Goal: Information Seeking & Learning: Check status

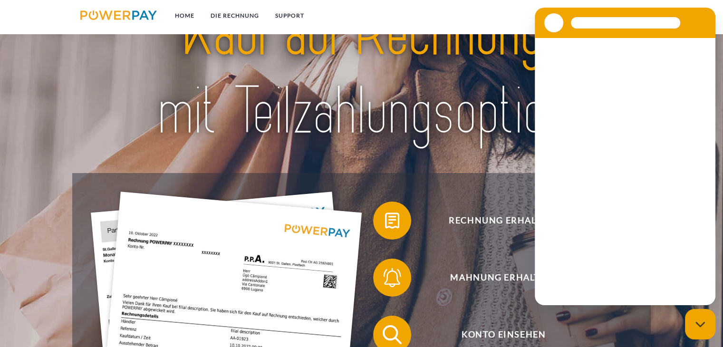
scroll to position [143, 0]
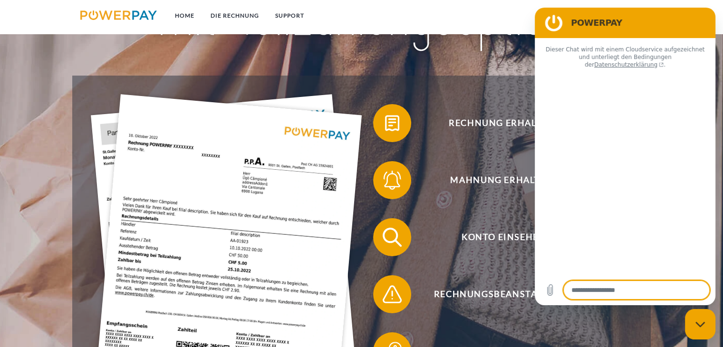
type textarea "*"
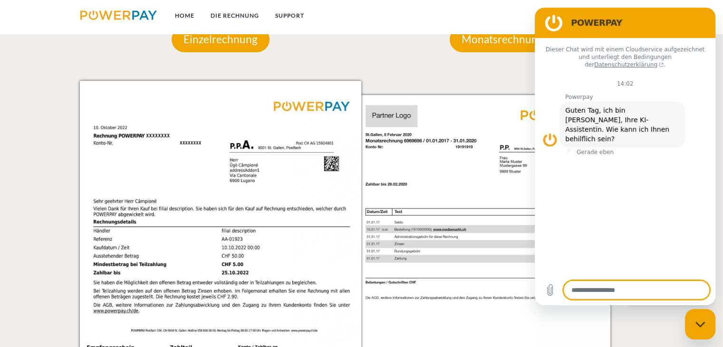
scroll to position [855, 0]
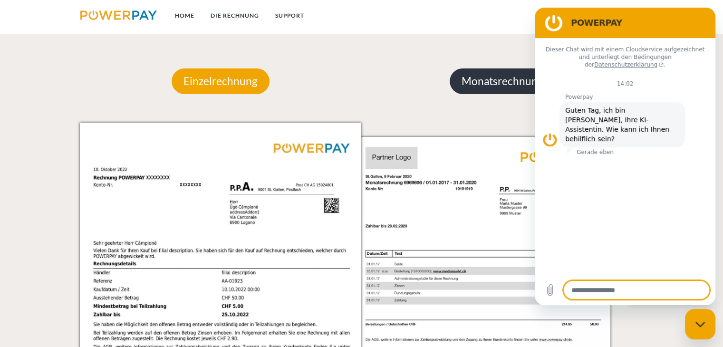
click at [493, 79] on p "Monatsrechnung" at bounding box center [503, 81] width 106 height 26
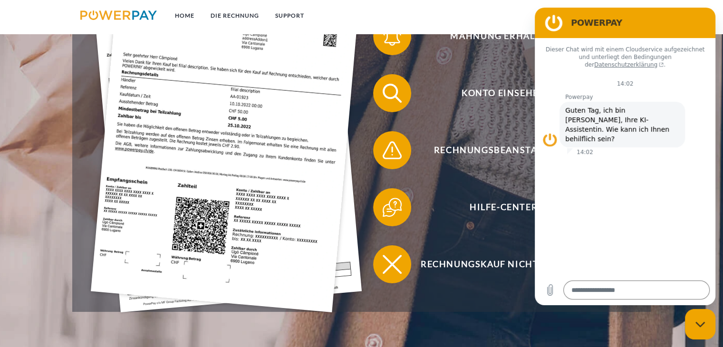
scroll to position [285, 0]
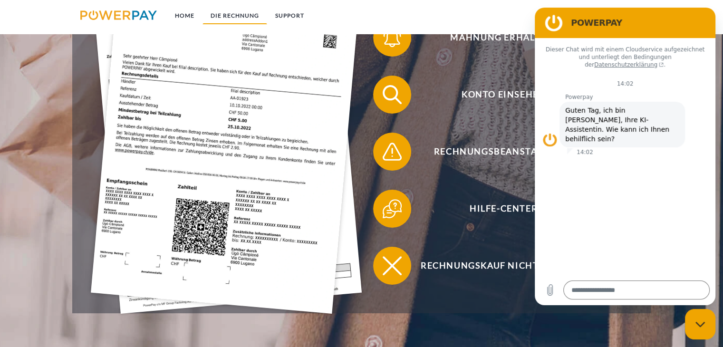
click at [228, 15] on link "DIE RECHNUNG" at bounding box center [234, 15] width 65 height 17
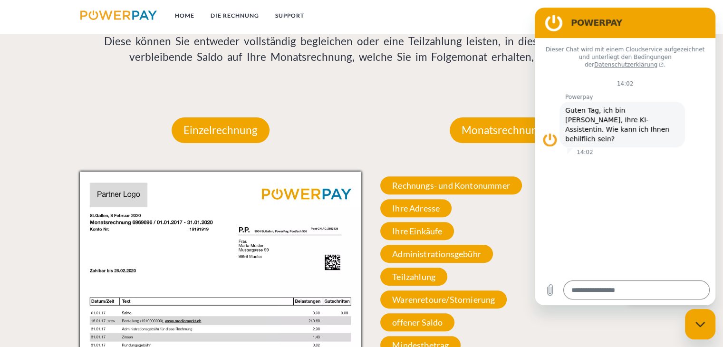
scroll to position [808, 0]
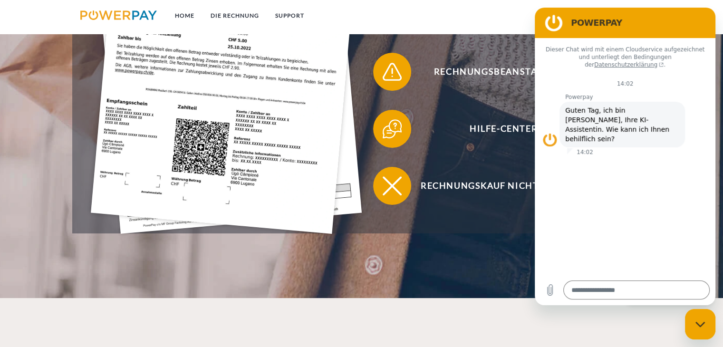
scroll to position [285, 0]
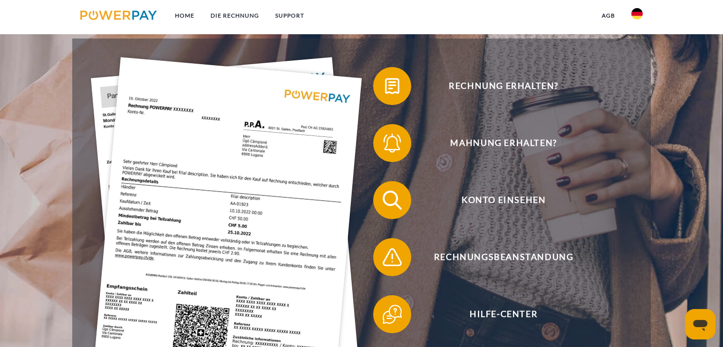
scroll to position [190, 0]
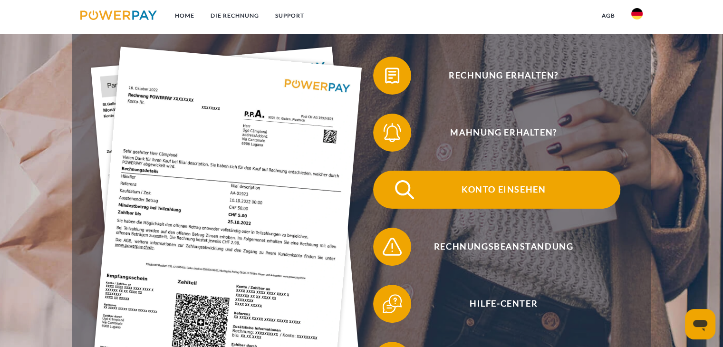
click at [496, 188] on span "Konto einsehen" at bounding box center [503, 190] width 233 height 38
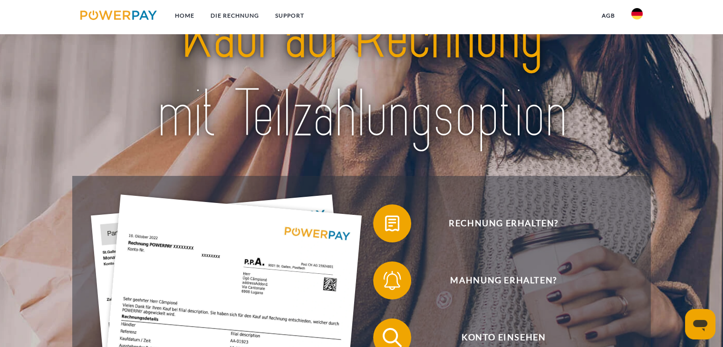
scroll to position [190, 0]
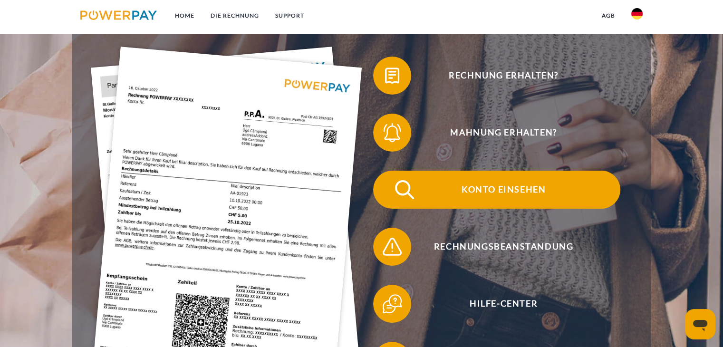
click at [499, 190] on span "Konto einsehen" at bounding box center [503, 190] width 233 height 38
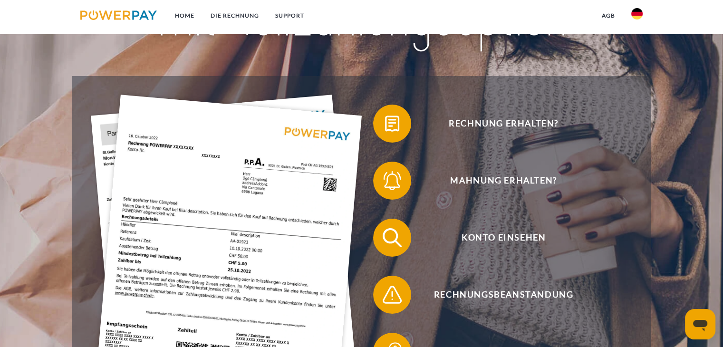
scroll to position [143, 0]
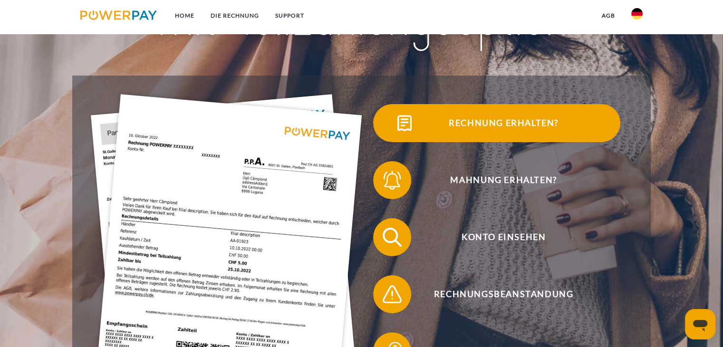
click at [473, 125] on span "Rechnung erhalten?" at bounding box center [503, 123] width 233 height 38
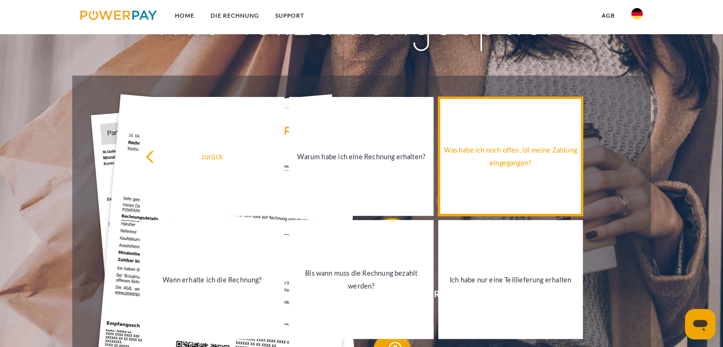
click at [509, 154] on div "Was habe ich noch offen, ist meine Zahlung eingegangen?" at bounding box center [510, 157] width 133 height 26
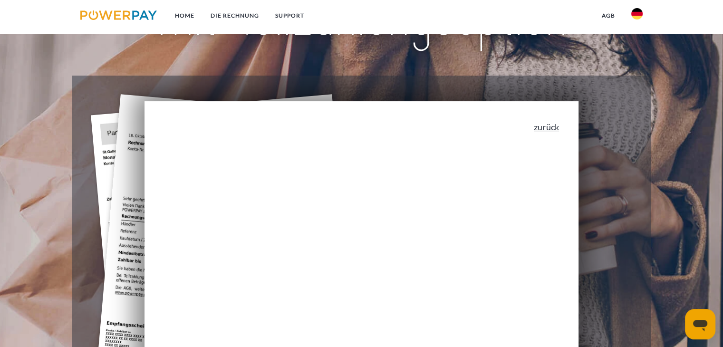
click at [555, 128] on link "zurück" at bounding box center [546, 127] width 25 height 9
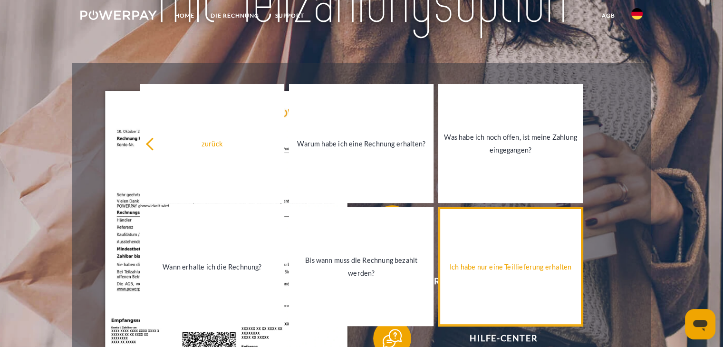
scroll to position [0, 0]
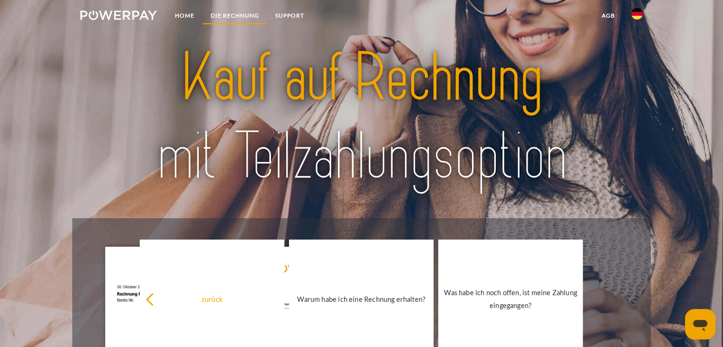
click at [229, 14] on link "DIE RECHNUNG" at bounding box center [234, 15] width 65 height 17
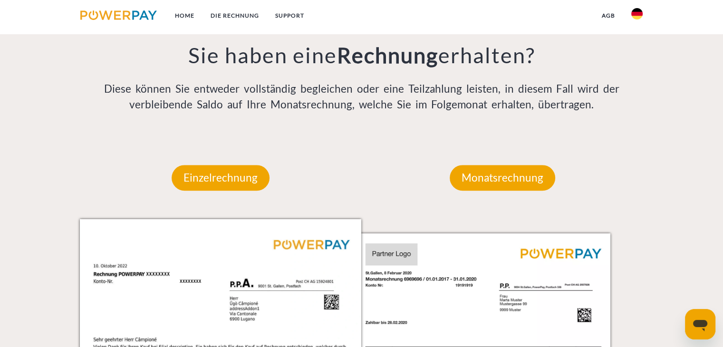
scroll to position [760, 0]
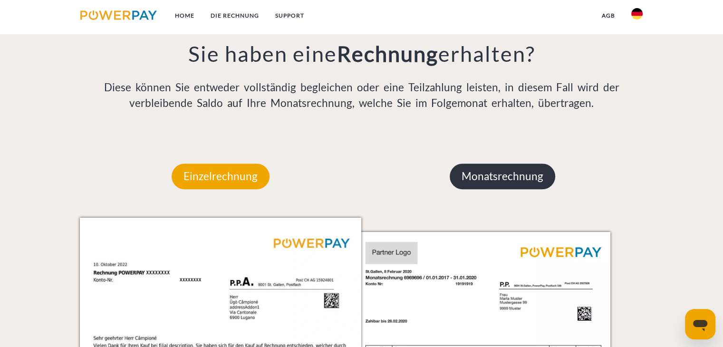
click at [497, 176] on p "Monatsrechnung" at bounding box center [503, 176] width 106 height 26
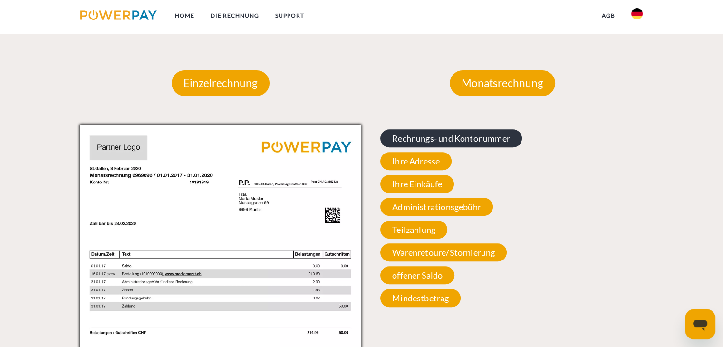
scroll to position [855, 0]
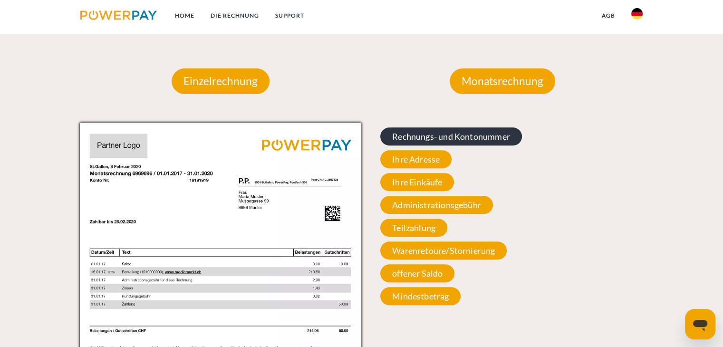
click at [424, 138] on span "Rechnungs- und Kontonummer" at bounding box center [451, 136] width 142 height 18
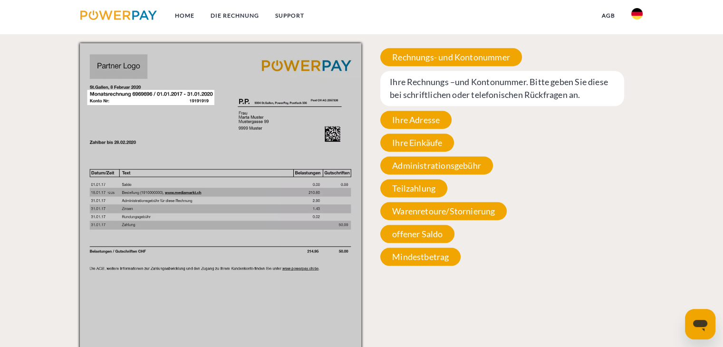
scroll to position [950, 0]
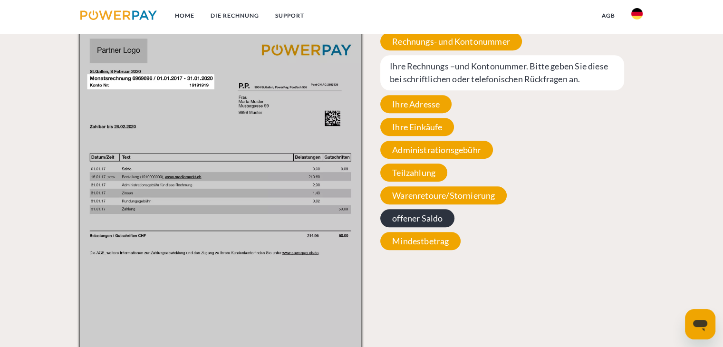
click at [415, 218] on span "offener Saldo" at bounding box center [417, 218] width 74 height 18
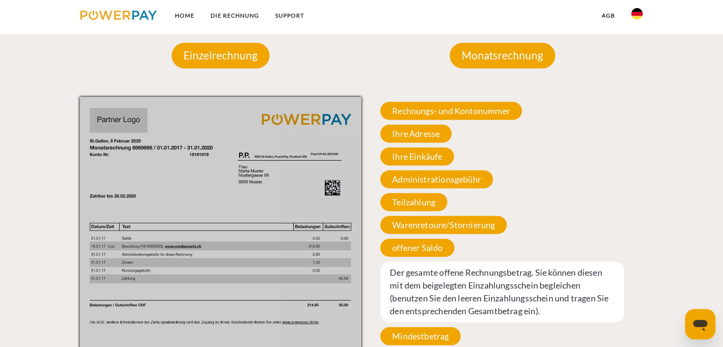
scroll to position [855, 0]
